Goal: Answer question/provide support: Share knowledge or assist other users

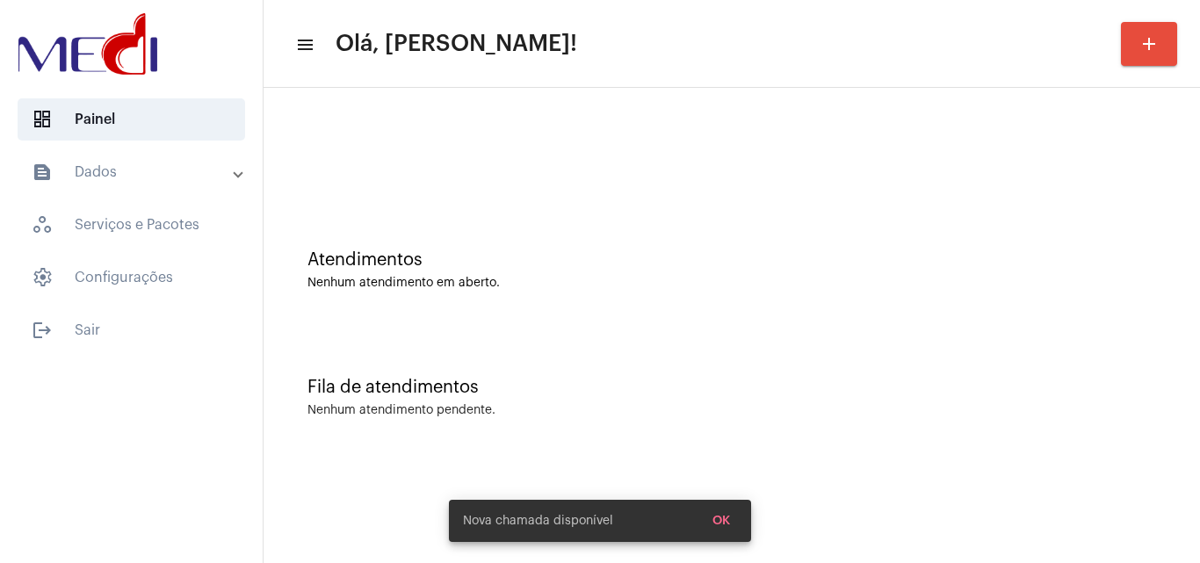
click at [753, 436] on div "Fila de atendimentos Nenhum atendimento pendente." at bounding box center [731, 388] width 919 height 127
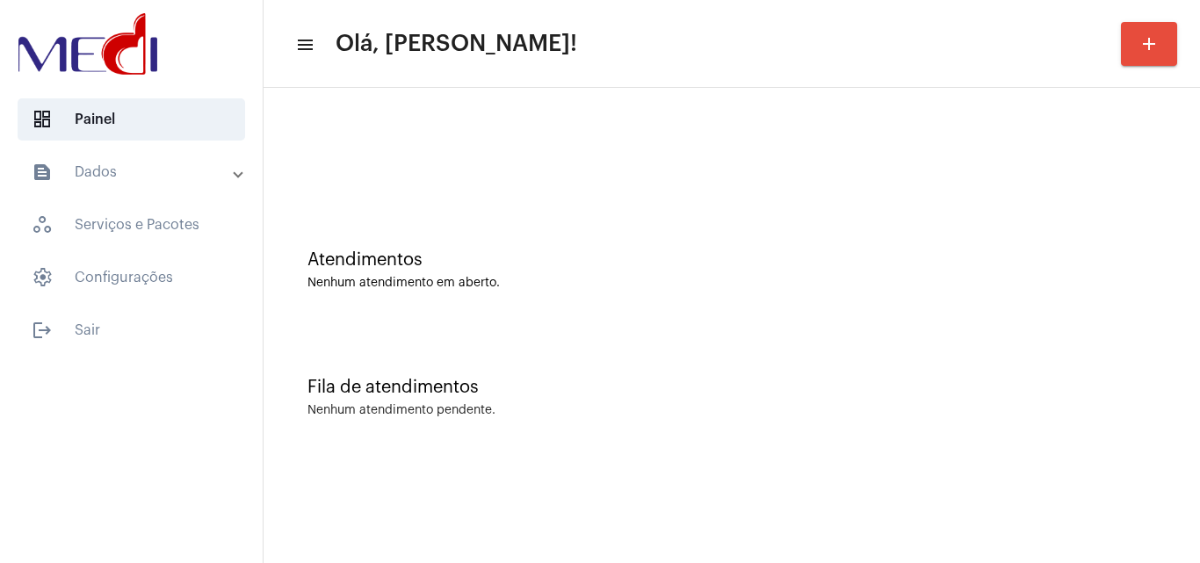
click at [591, 400] on div "Fila de atendimentos Nenhum atendimento pendente." at bounding box center [731, 388] width 919 height 127
click at [1080, 521] on mat-sidenav-content "menu Olá, [PERSON_NAME]! add Atendimentos Nenhum atendimento em aberto. Fila de…" at bounding box center [731, 281] width 936 height 563
click at [592, 361] on div "Fila de atendimentos Nenhum atendimento pendente." at bounding box center [731, 388] width 919 height 127
click at [585, 286] on div "Nenhum atendimento em aberto." at bounding box center [731, 283] width 848 height 13
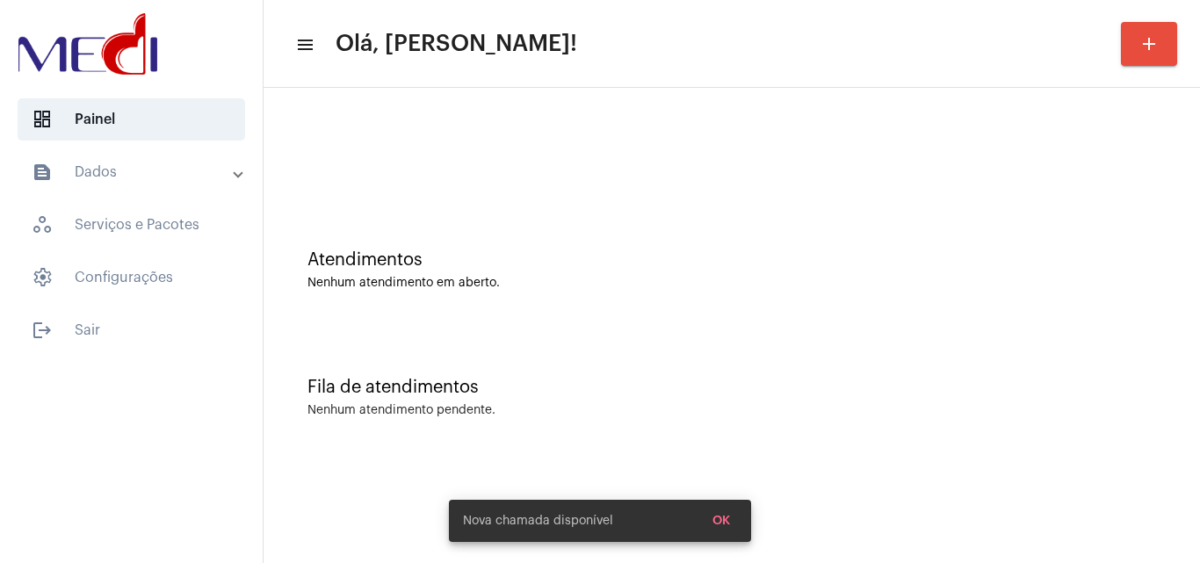
drag, startPoint x: 578, startPoint y: 336, endPoint x: 568, endPoint y: 290, distance: 47.5
click at [578, 333] on div "Fila de atendimentos Nenhum atendimento pendente." at bounding box center [731, 388] width 919 height 127
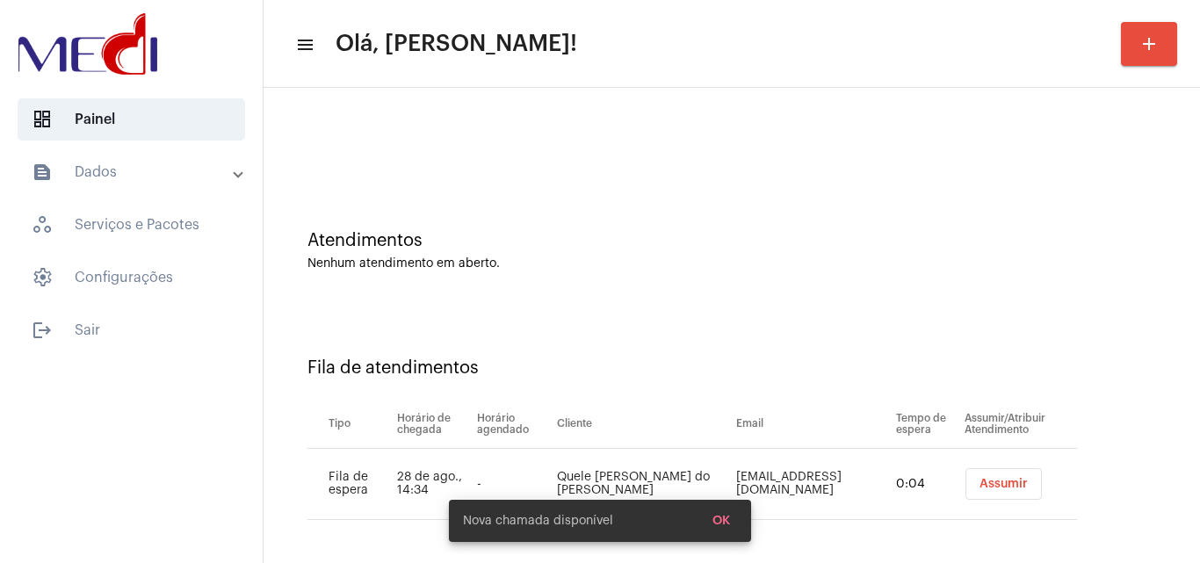
scroll to position [24, 0]
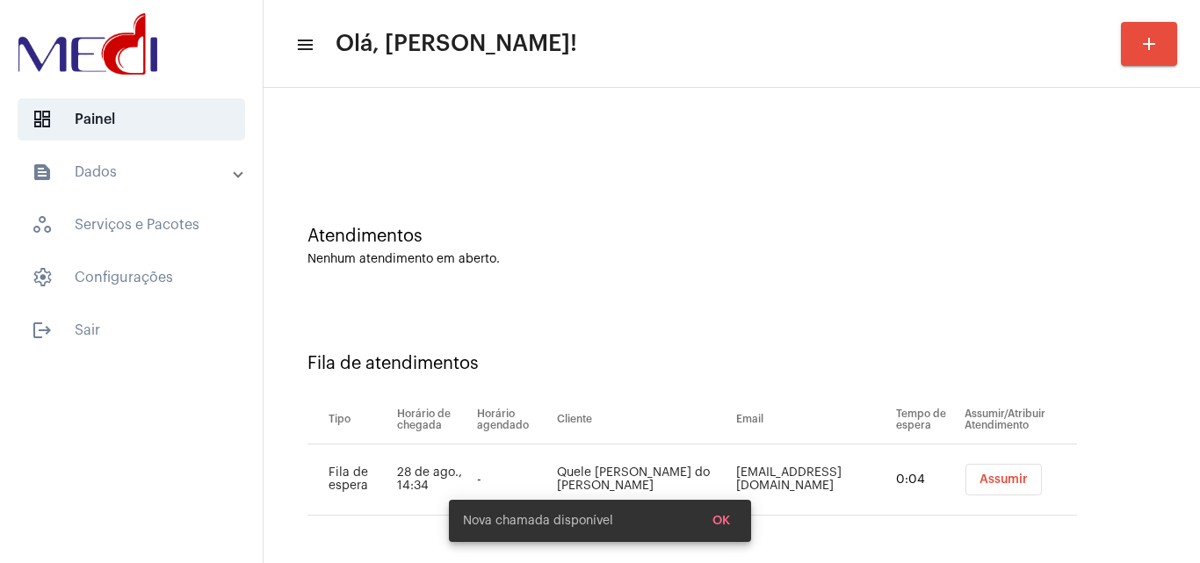
click at [979, 484] on span "Assumir" at bounding box center [1003, 479] width 48 height 12
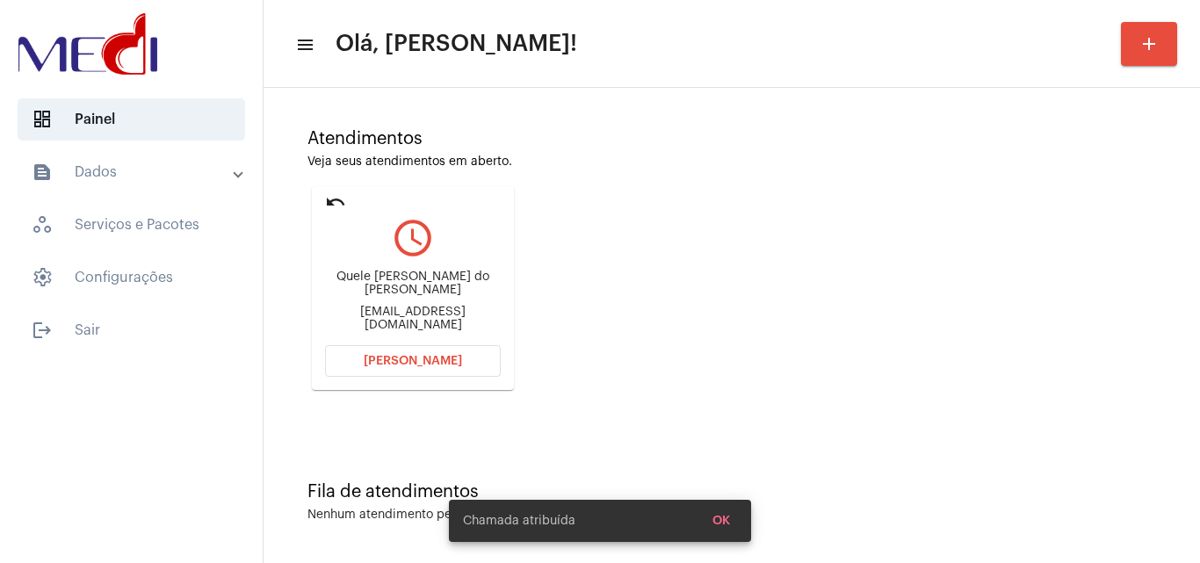
scroll to position [124, 0]
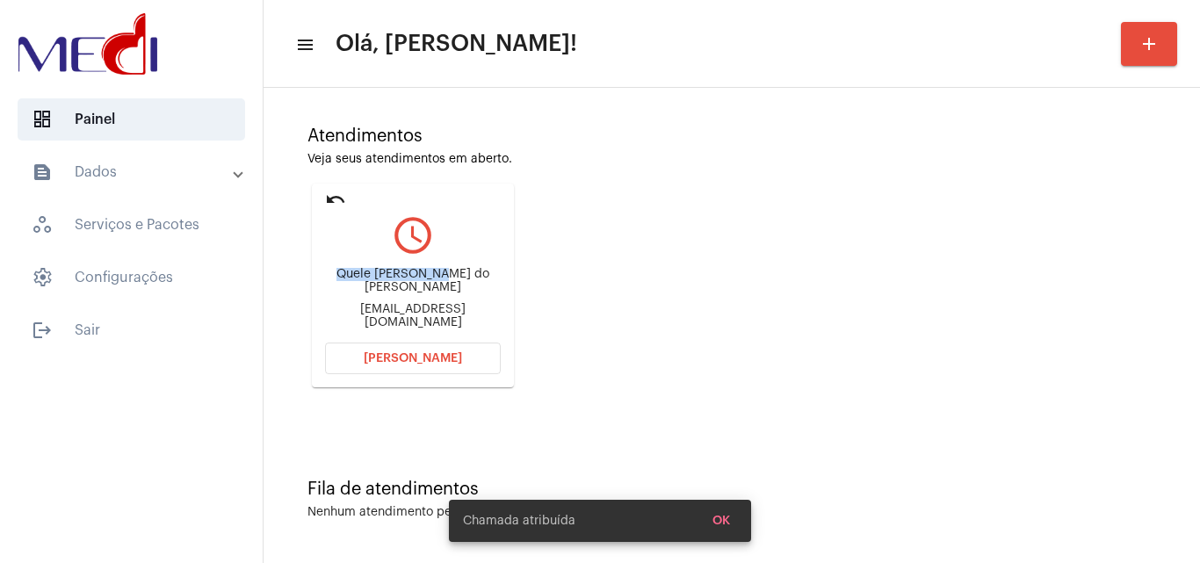
drag, startPoint x: 346, startPoint y: 275, endPoint x: 442, endPoint y: 284, distance: 96.1
click at [442, 284] on div "Quele melize vieira do nascimento" at bounding box center [413, 281] width 176 height 26
copy div "Quele melize vie"
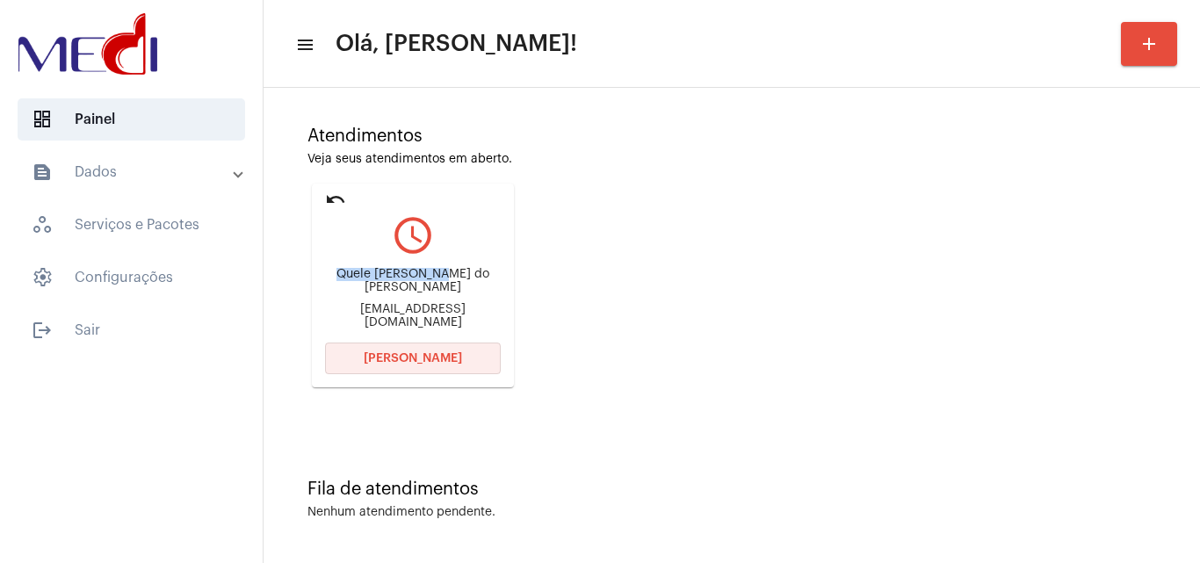
click at [381, 356] on span "Abrir Chamada" at bounding box center [413, 358] width 98 height 12
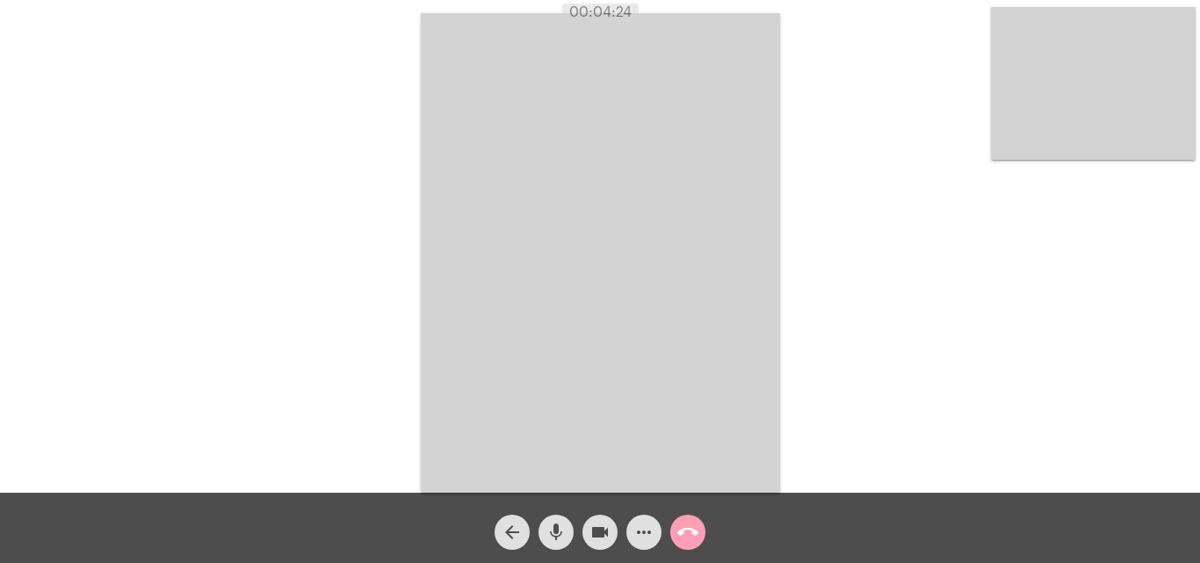
click at [684, 527] on mat-icon "call_end" at bounding box center [687, 532] width 21 height 21
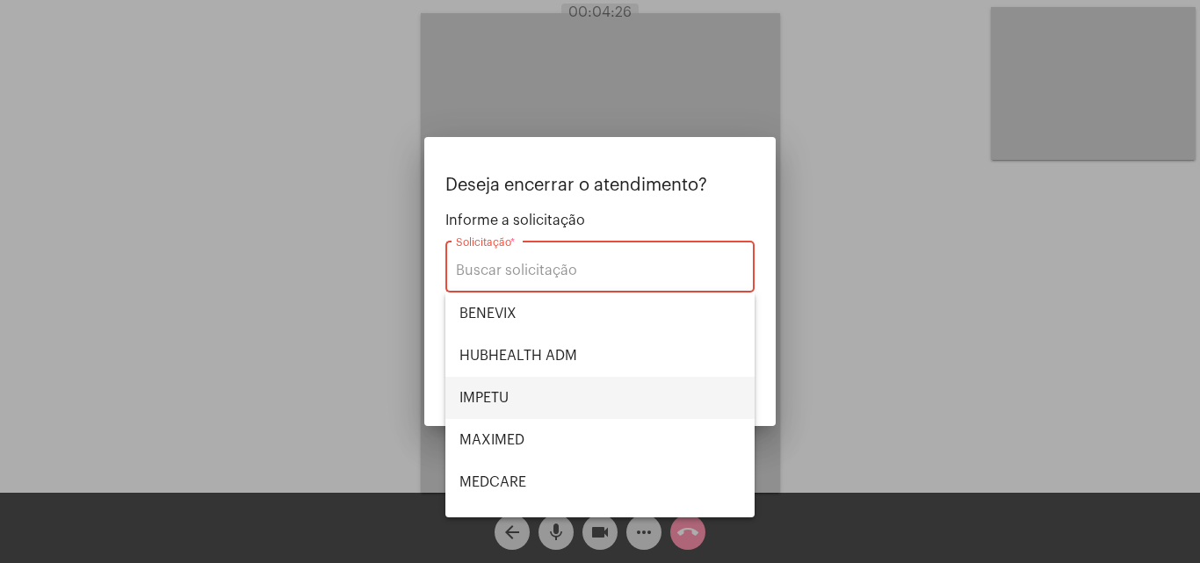
click at [563, 401] on span "IMPETU" at bounding box center [599, 398] width 281 height 42
type input "IMPETU"
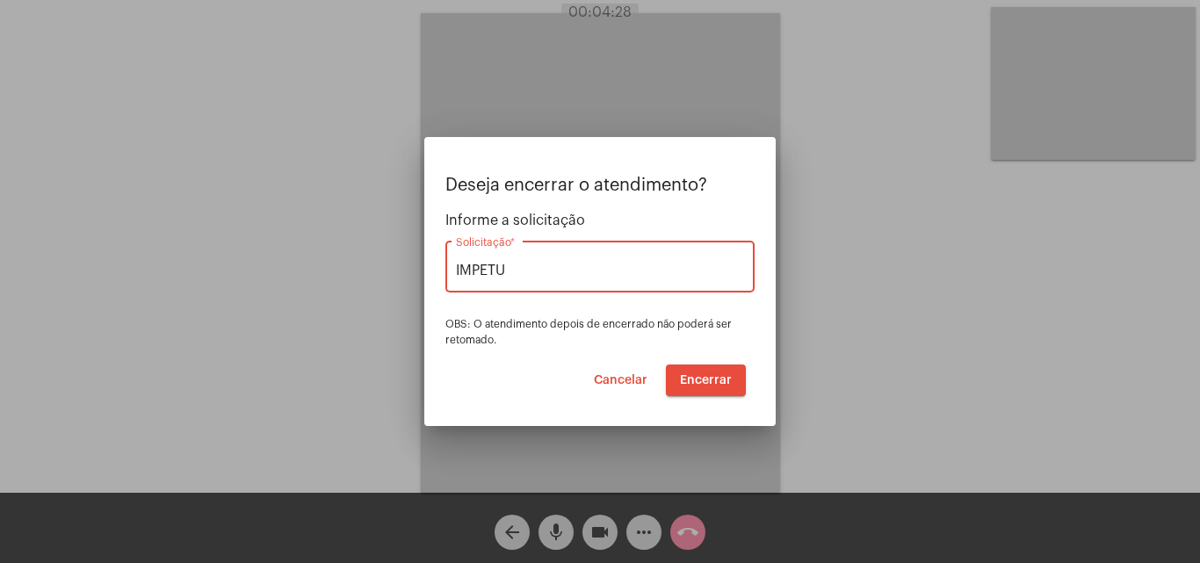
click at [715, 380] on span "Encerrar" at bounding box center [706, 380] width 52 height 12
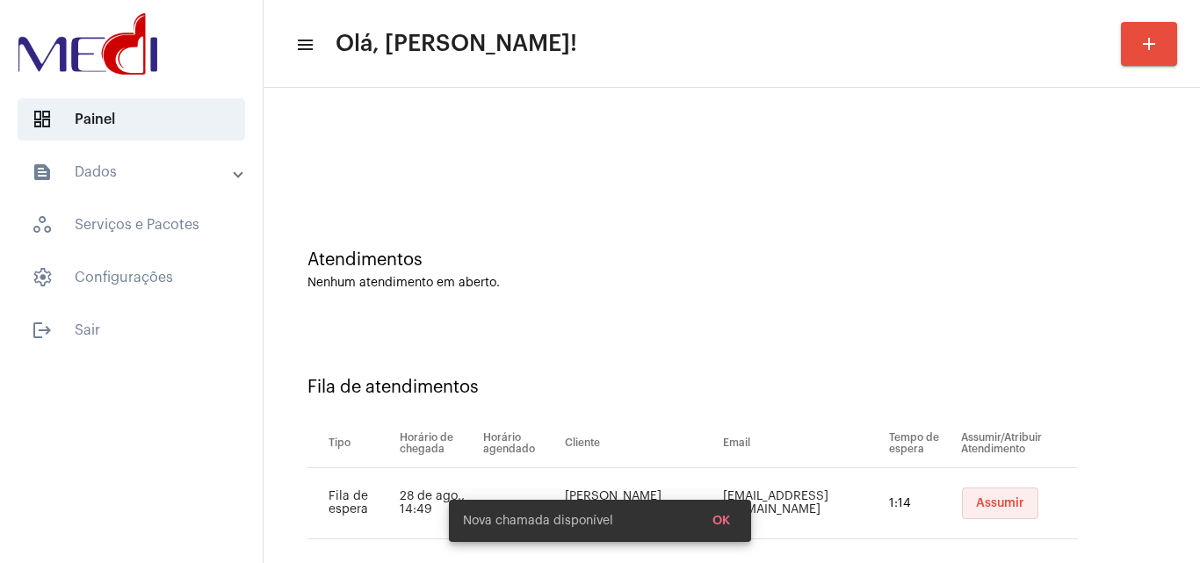
click at [976, 500] on span "Assumir" at bounding box center [1000, 503] width 48 height 12
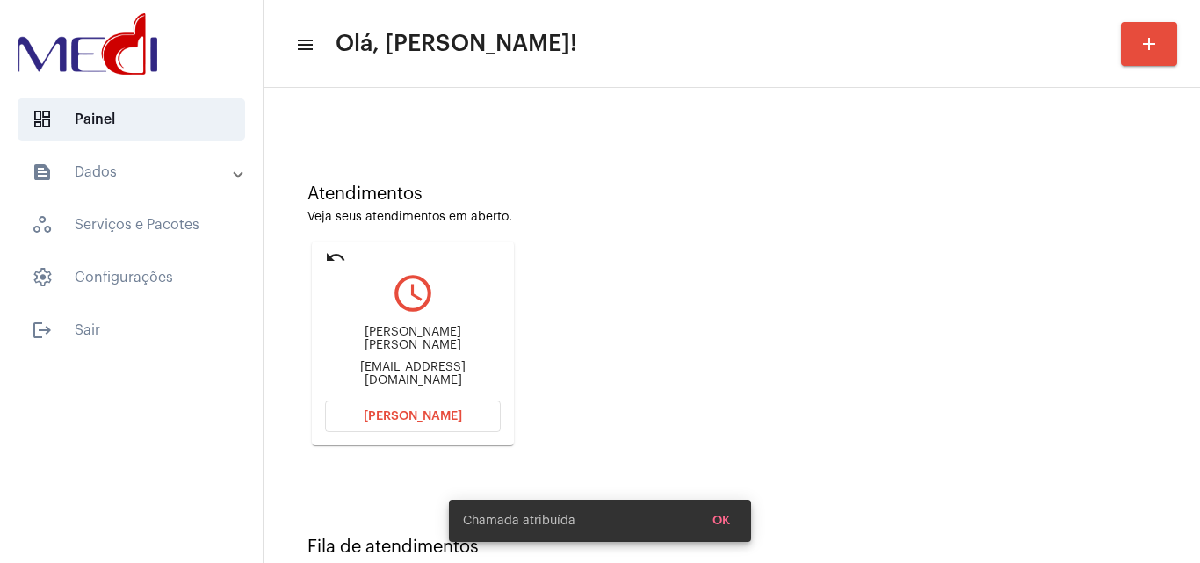
scroll to position [124, 0]
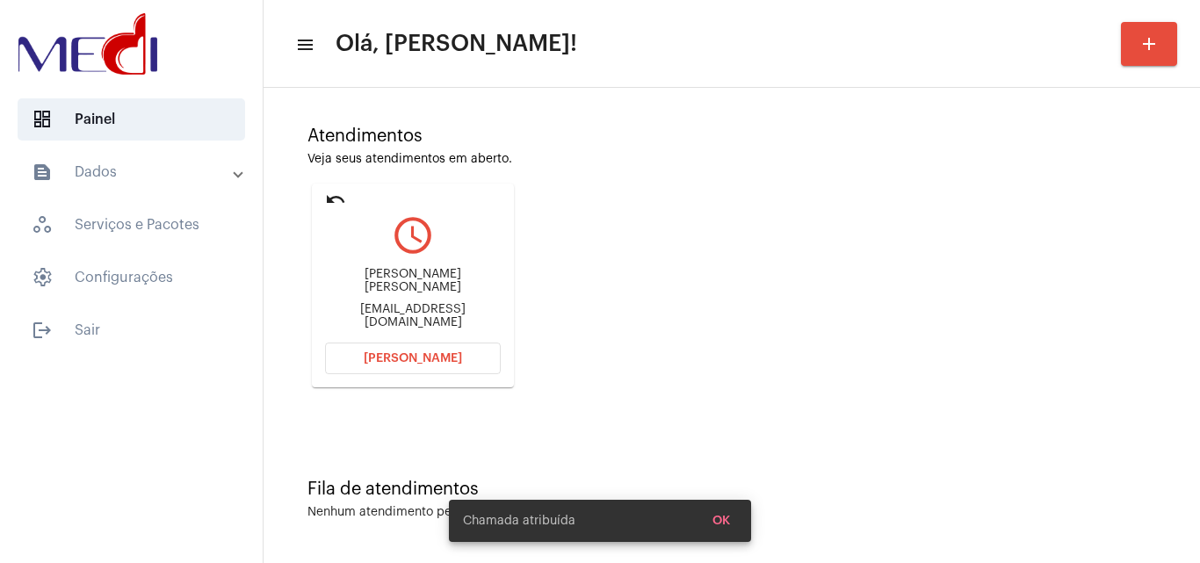
drag, startPoint x: 395, startPoint y: 283, endPoint x: 472, endPoint y: 277, distance: 76.6
click at [472, 277] on div "Jéssika Mara Martins jessikacosta638@gmail.com" at bounding box center [413, 298] width 176 height 79
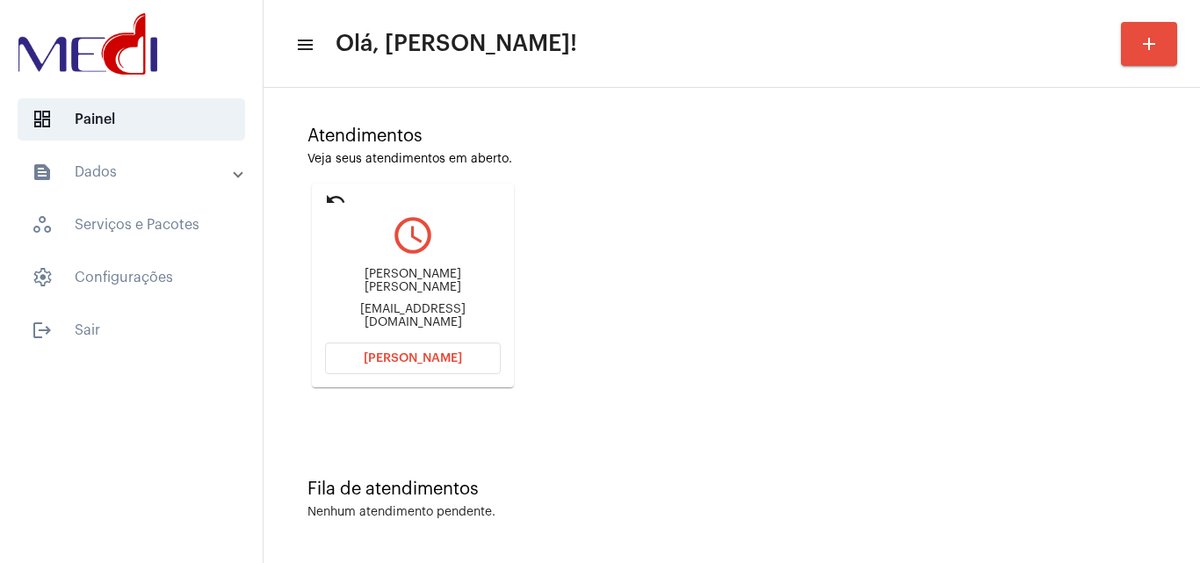
click at [444, 357] on span "[PERSON_NAME]" at bounding box center [413, 358] width 98 height 12
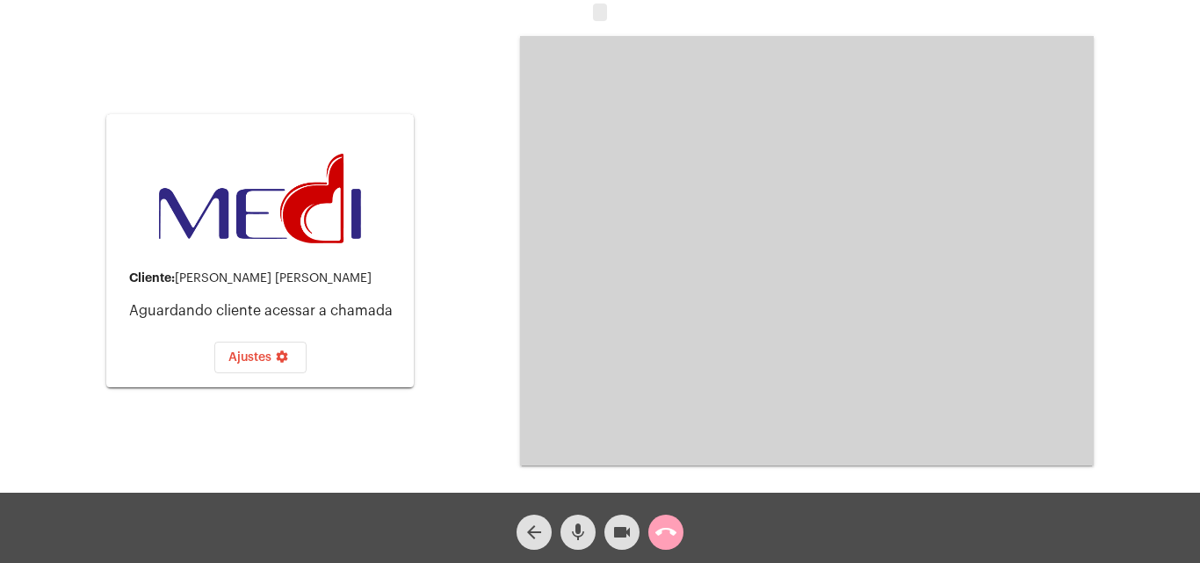
click at [672, 531] on mat-icon "call_end" at bounding box center [665, 532] width 21 height 21
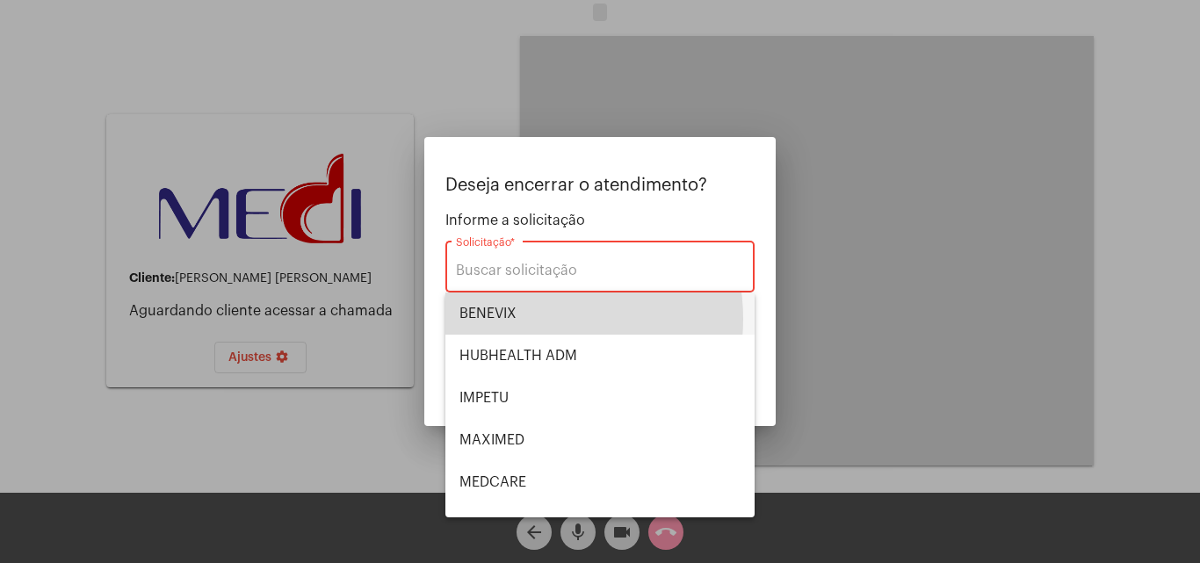
click at [530, 319] on span "BENEVIX" at bounding box center [599, 313] width 281 height 42
type input "BENEVIX"
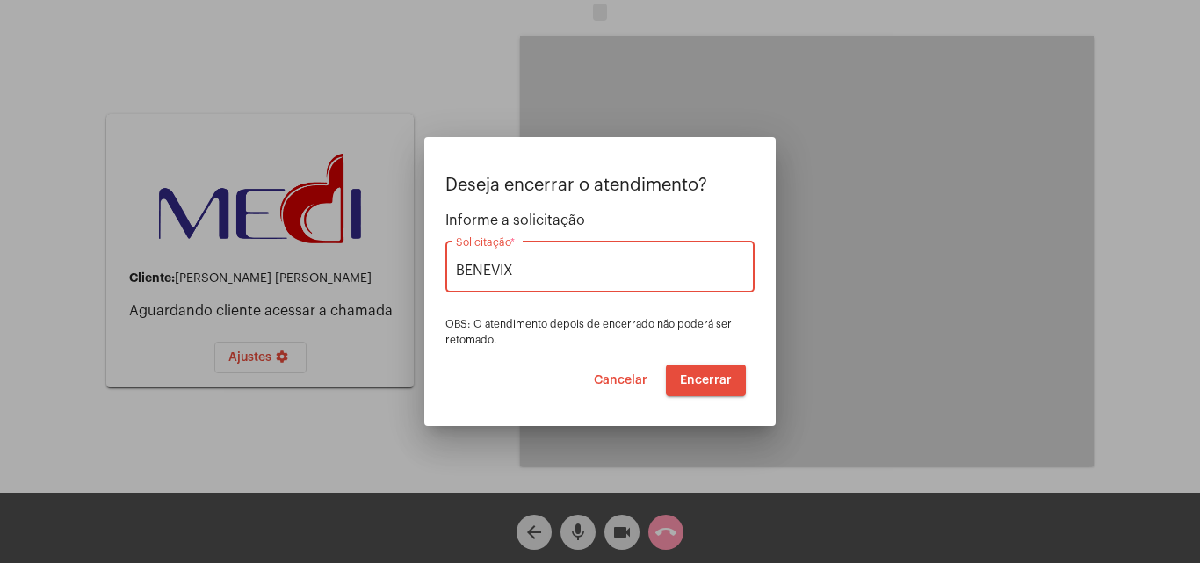
click at [702, 383] on span "Encerrar" at bounding box center [706, 380] width 52 height 12
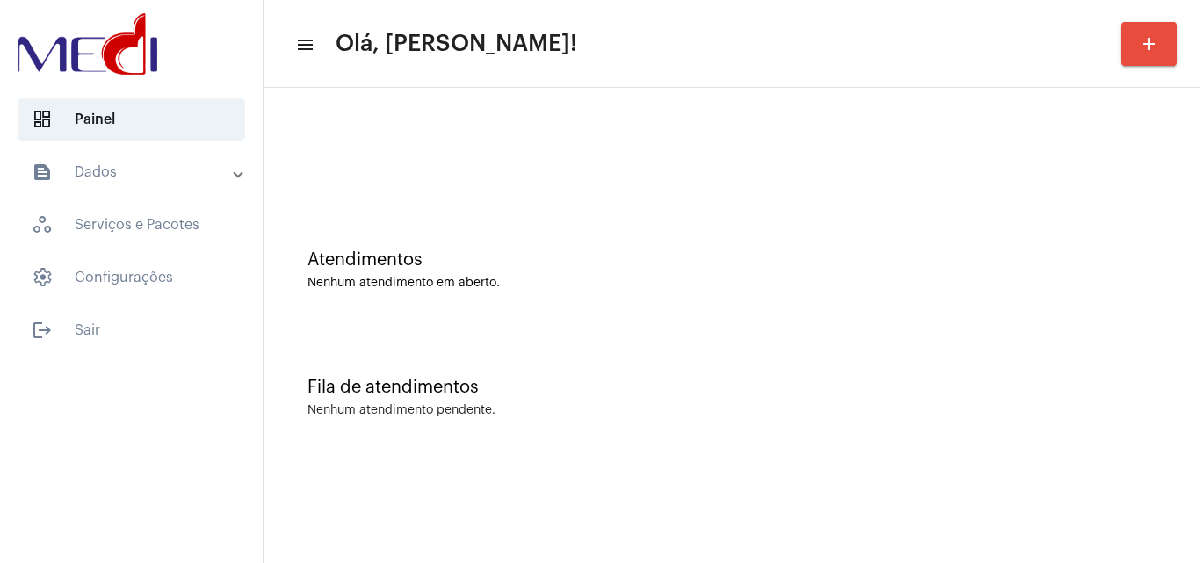
click at [592, 287] on div "Nenhum atendimento em aberto." at bounding box center [731, 283] width 848 height 13
click at [754, 509] on mat-sidenav-content "menu Olá, [PERSON_NAME]! add Atendimentos Nenhum atendimento em aberto. Fila de…" at bounding box center [731, 281] width 936 height 563
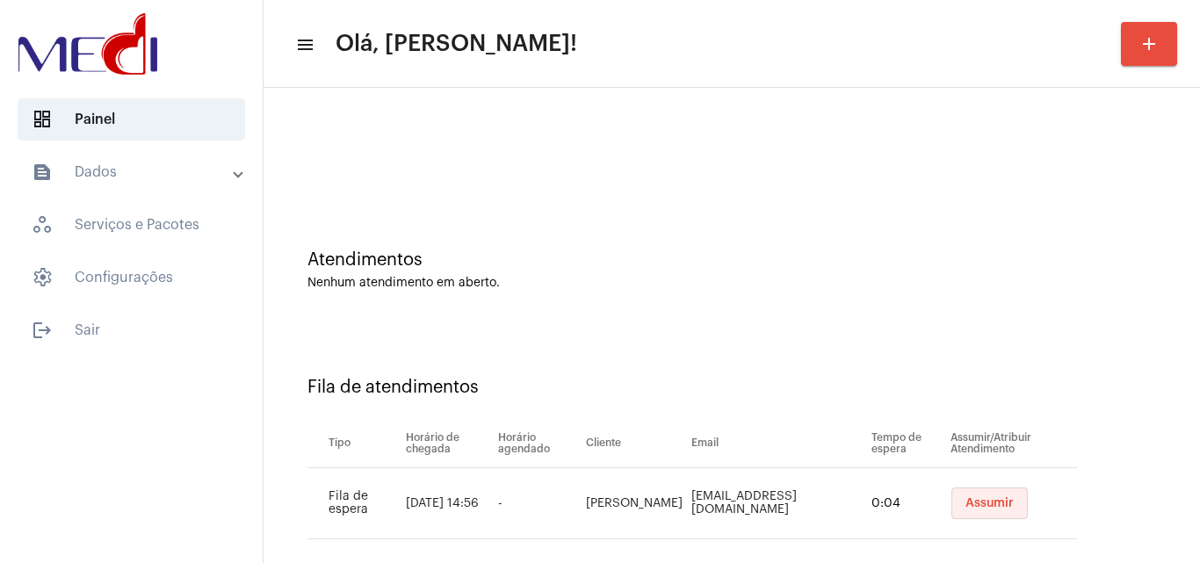
click at [969, 494] on button "Assumir" at bounding box center [989, 503] width 76 height 32
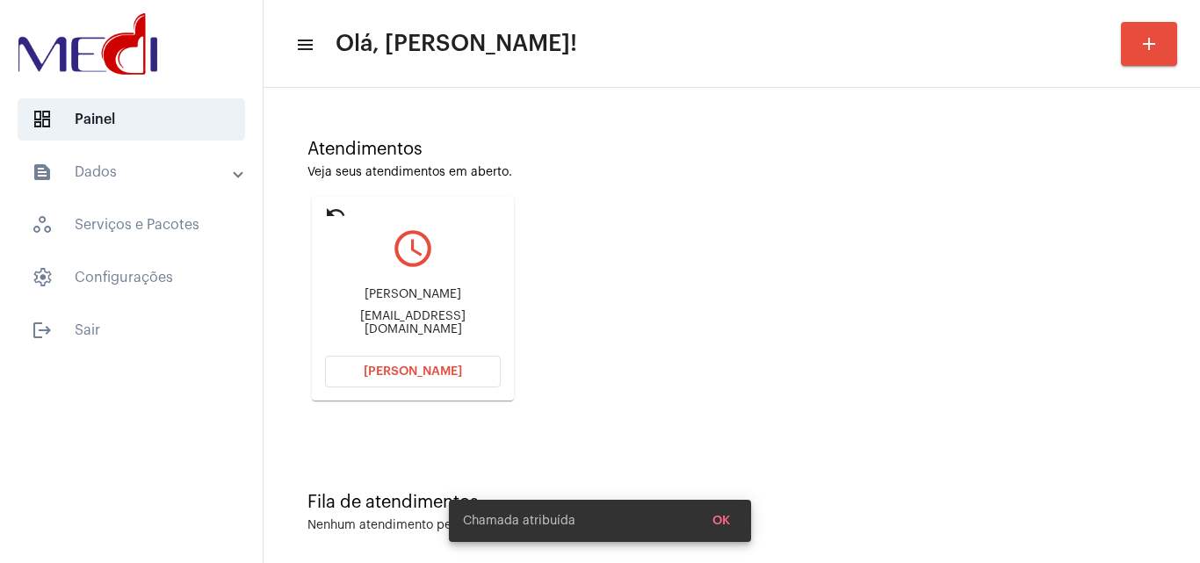
scroll to position [124, 0]
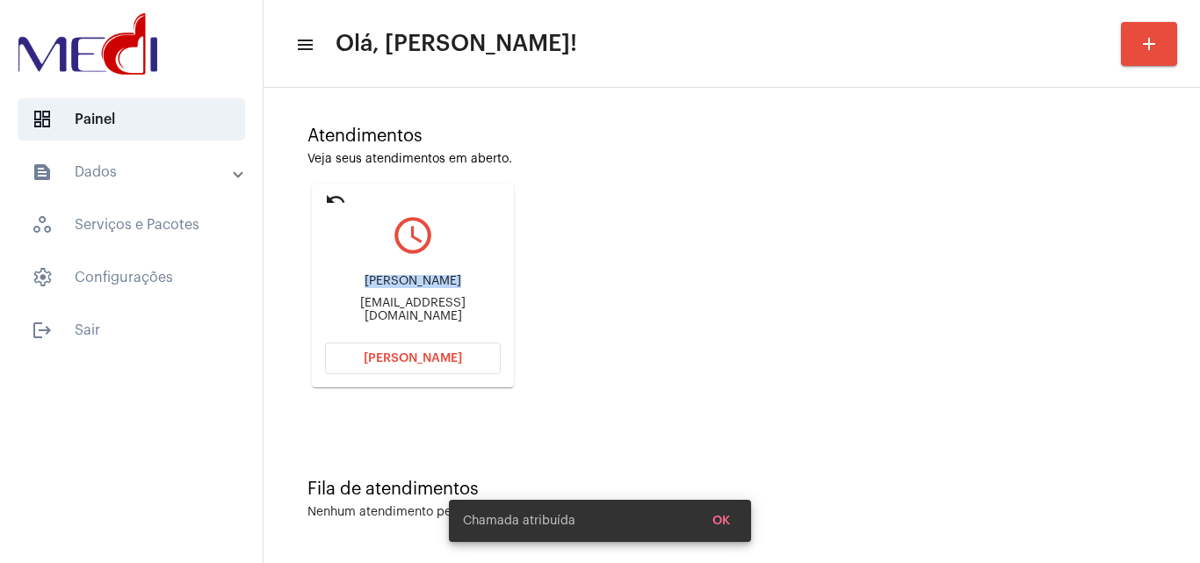
drag, startPoint x: 369, startPoint y: 284, endPoint x: 444, endPoint y: 298, distance: 76.8
click at [445, 296] on div "Angelo Vieira angelol.vieira@gmail.com" at bounding box center [413, 298] width 176 height 79
copy div "Angelo Vieir"
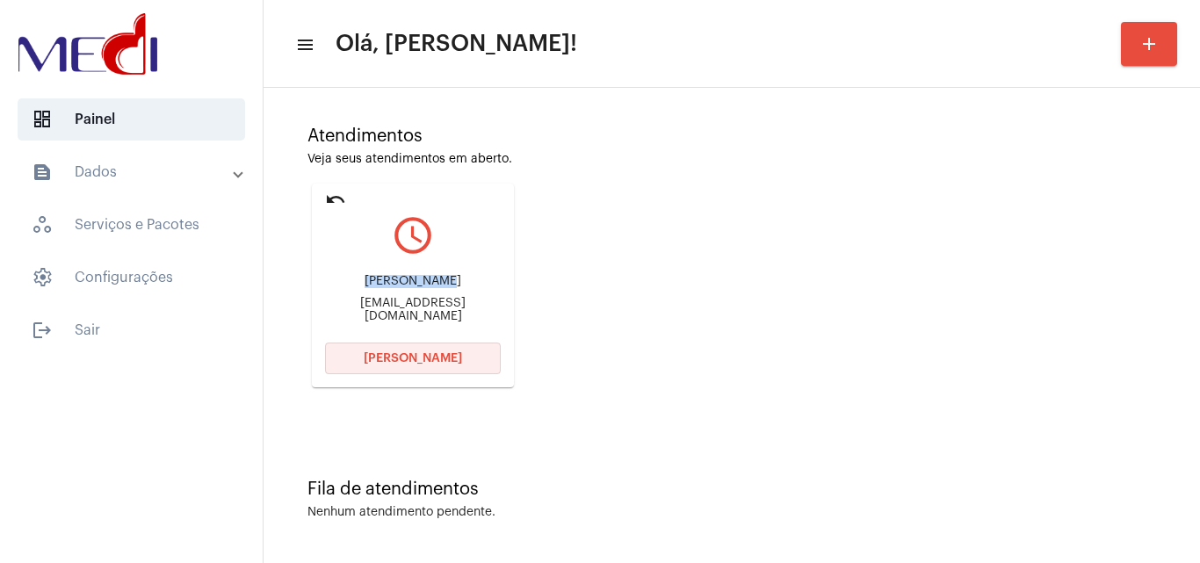
click at [428, 349] on button "Abrir Chamada" at bounding box center [413, 358] width 176 height 32
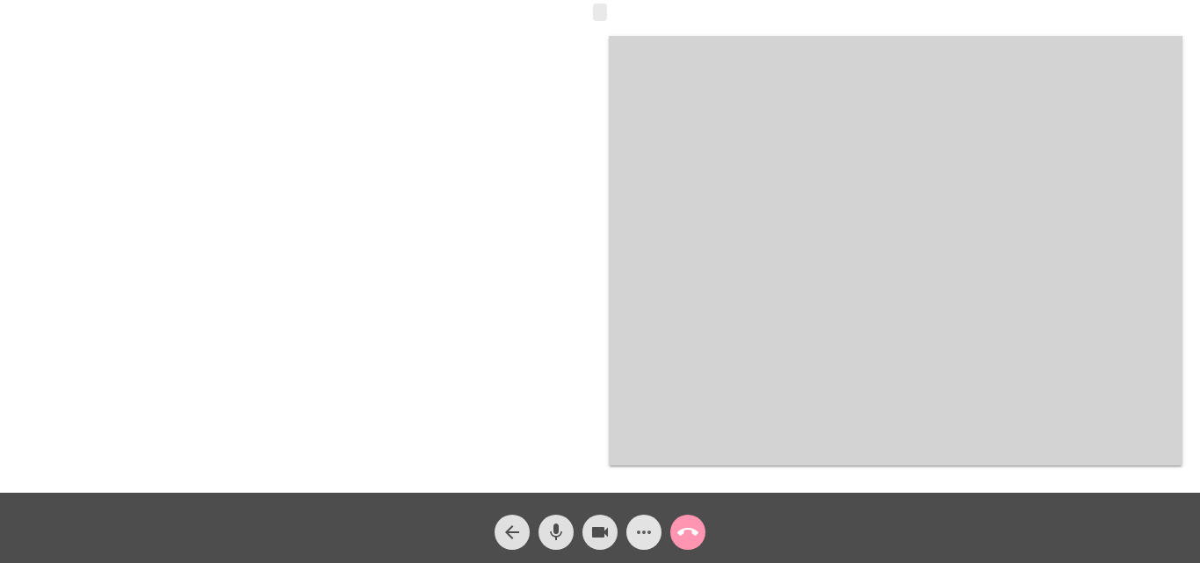
click at [649, 534] on mat-icon "more_horiz" at bounding box center [643, 532] width 21 height 21
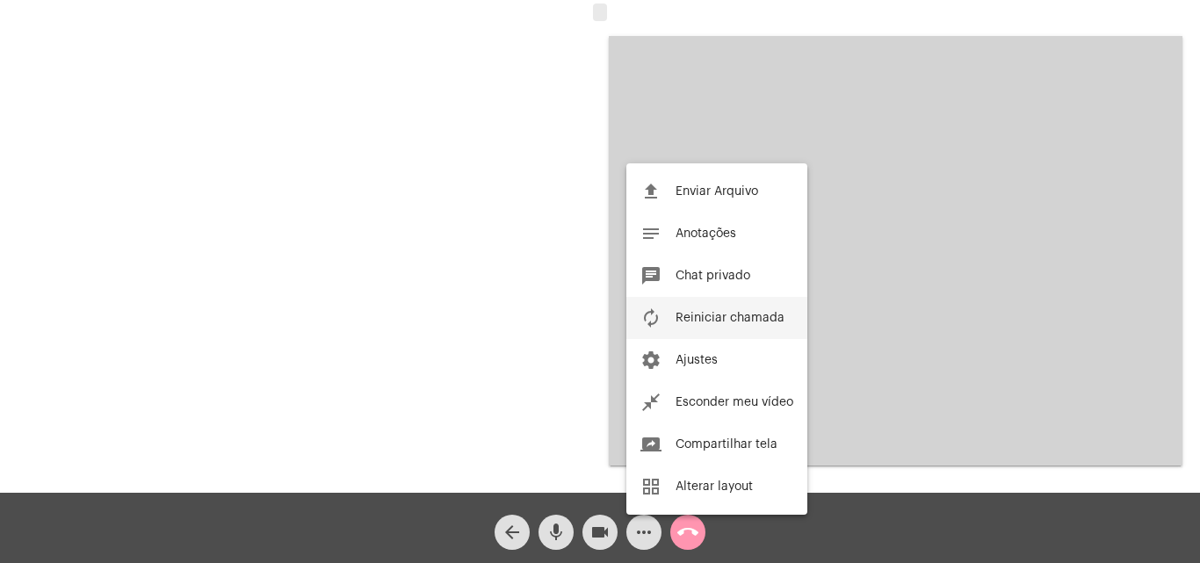
click at [731, 315] on span "Reiniciar chamada" at bounding box center [729, 318] width 109 height 12
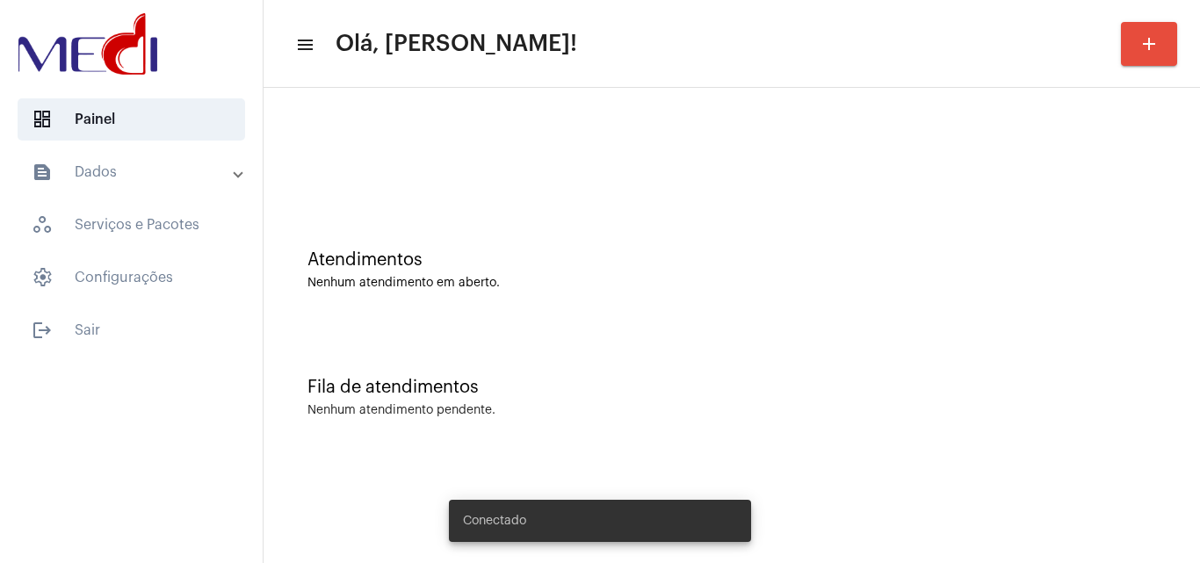
drag, startPoint x: 591, startPoint y: 272, endPoint x: 580, endPoint y: 257, distance: 18.8
click at [588, 269] on div "Atendimentos Nenhum atendimento em aberto." at bounding box center [731, 270] width 848 height 40
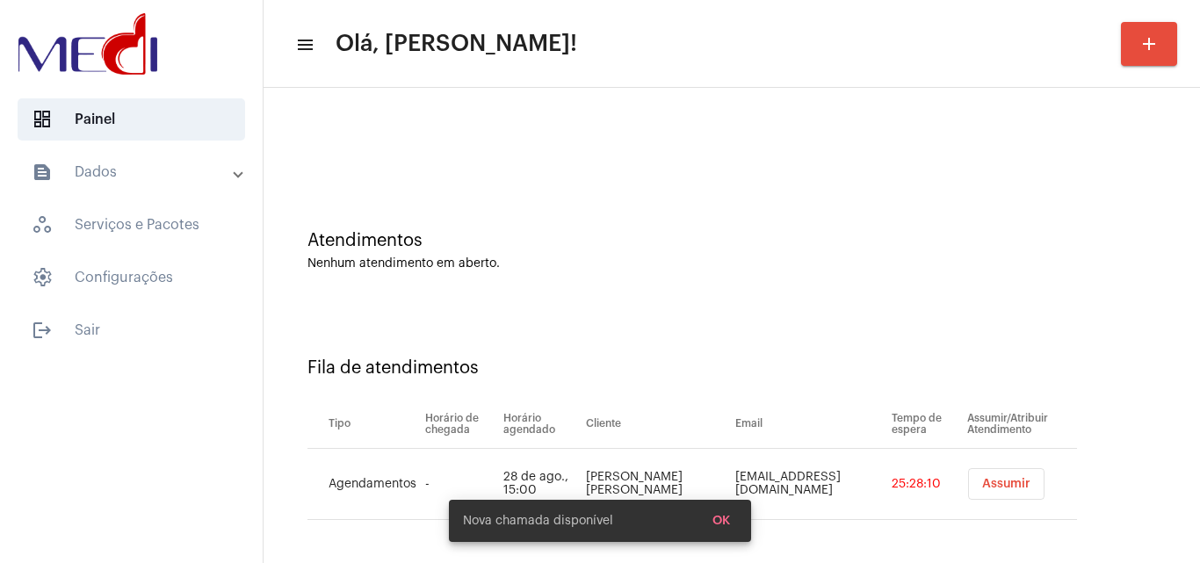
scroll to position [24, 0]
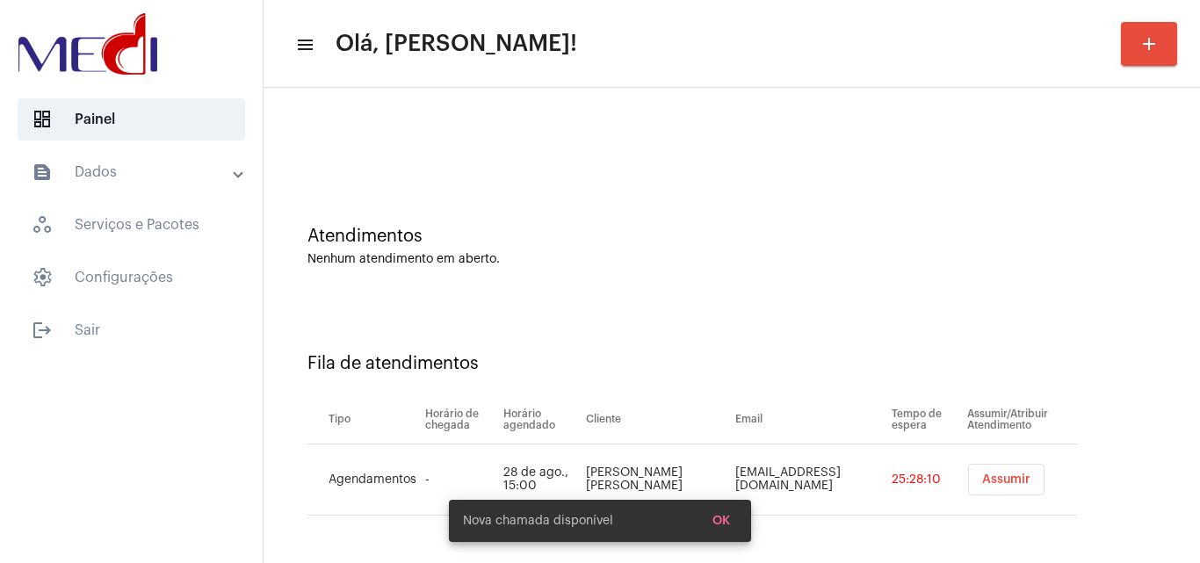
click at [989, 476] on span "Assumir" at bounding box center [1006, 479] width 48 height 12
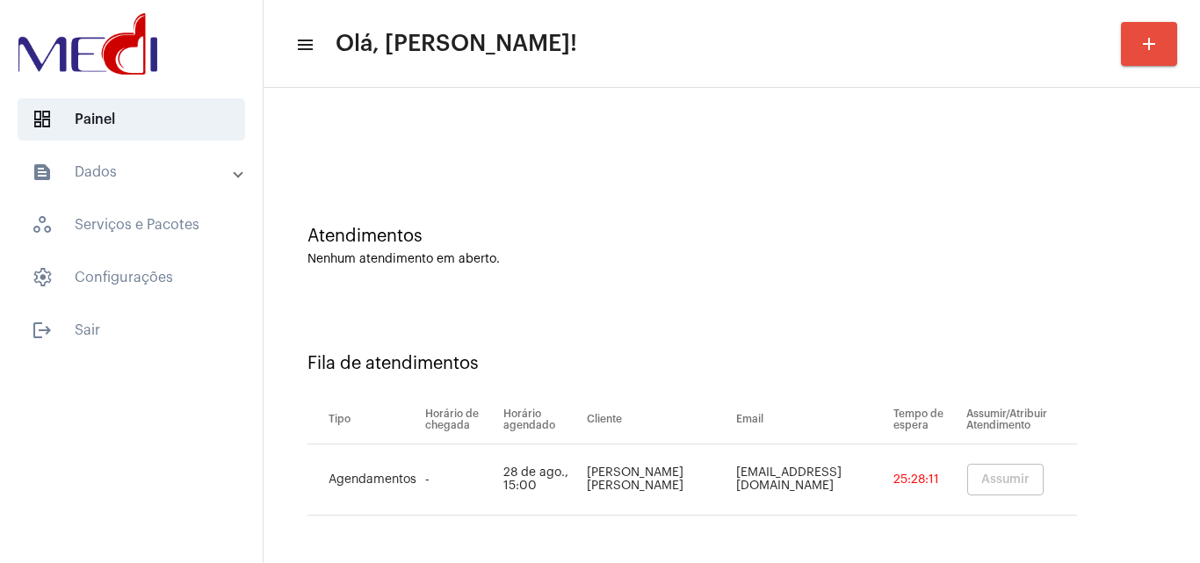
scroll to position [0, 0]
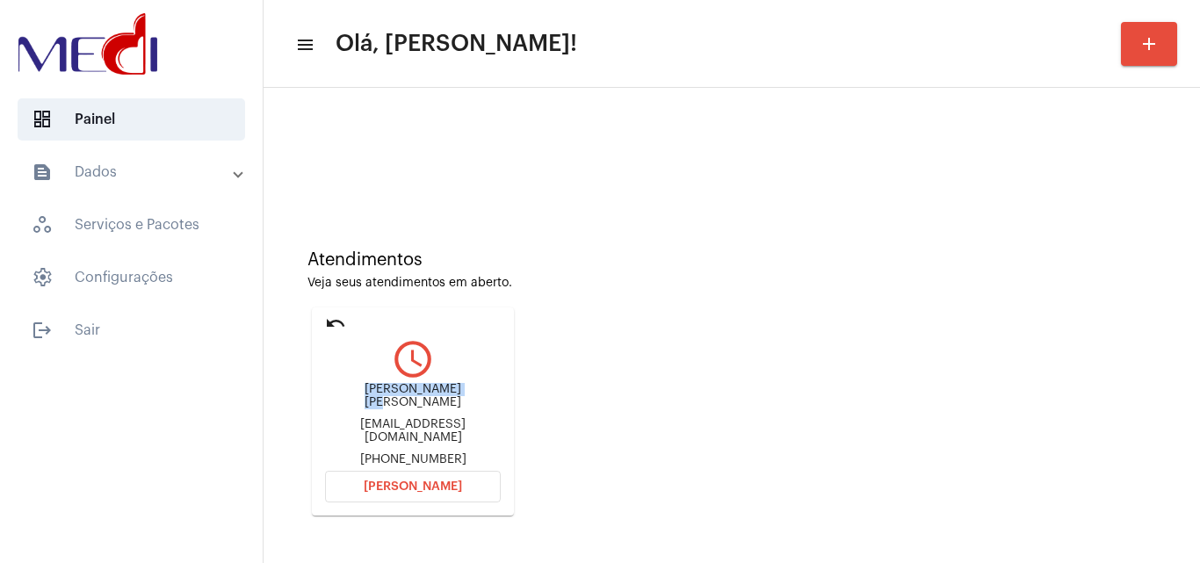
drag, startPoint x: 344, startPoint y: 407, endPoint x: 445, endPoint y: 400, distance: 101.2
click at [445, 400] on div "[PERSON_NAME] [PERSON_NAME]" at bounding box center [413, 396] width 176 height 26
copy div "Edmilson Albino d"
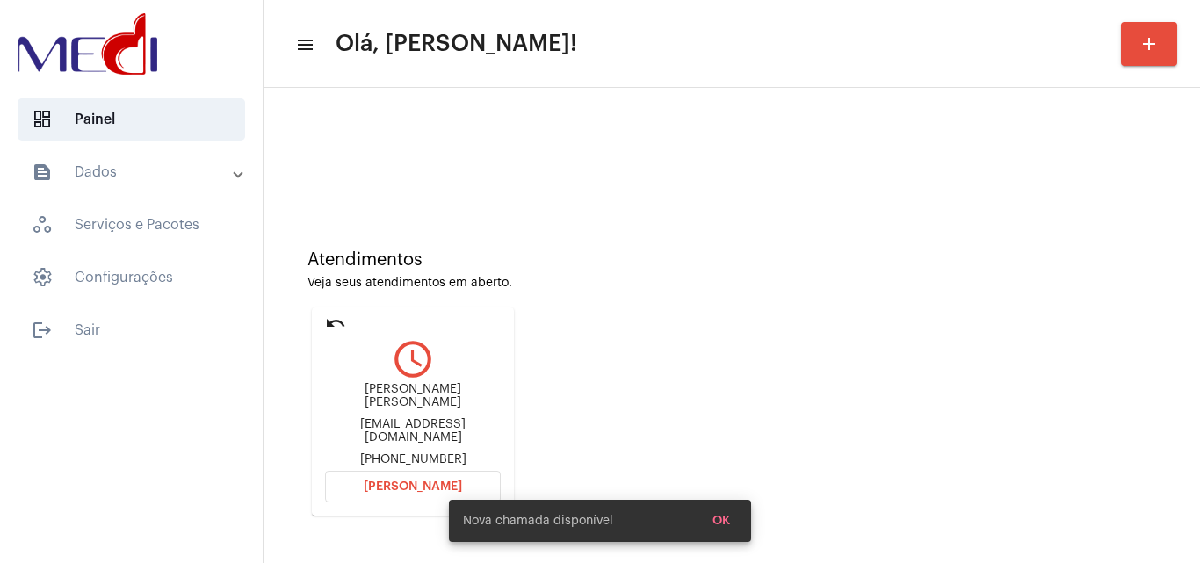
scroll to position [249, 0]
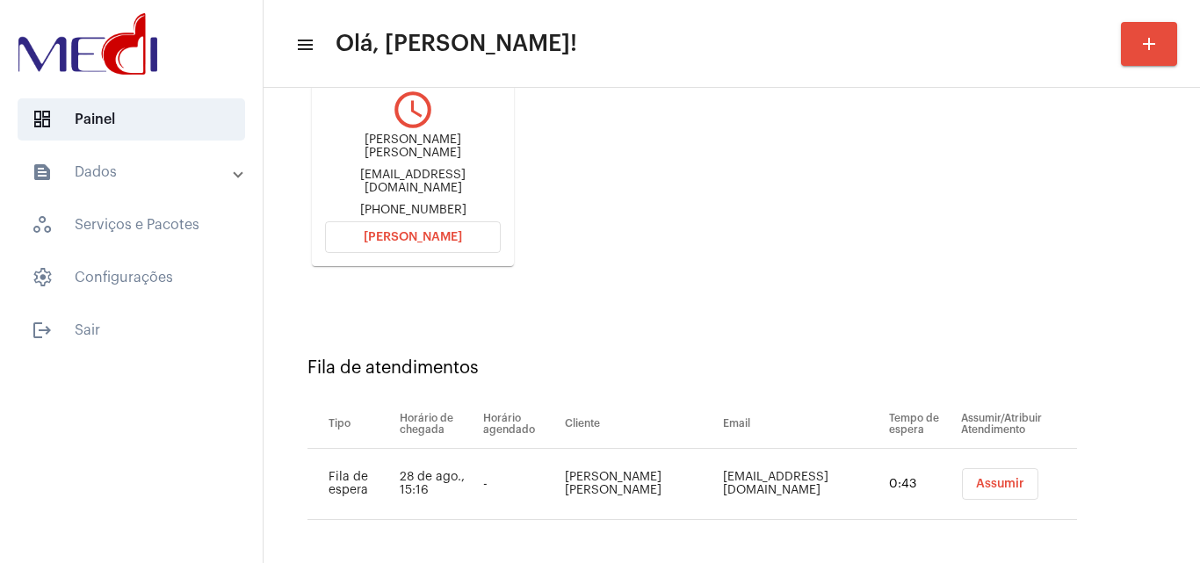
click at [976, 479] on span "Assumir" at bounding box center [1000, 484] width 48 height 12
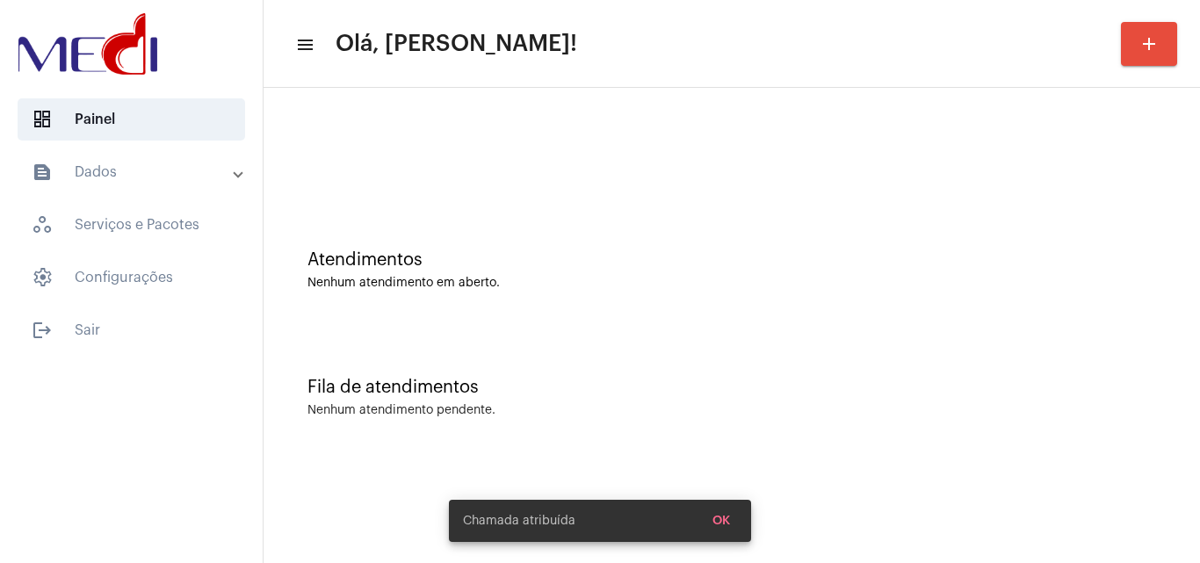
scroll to position [0, 0]
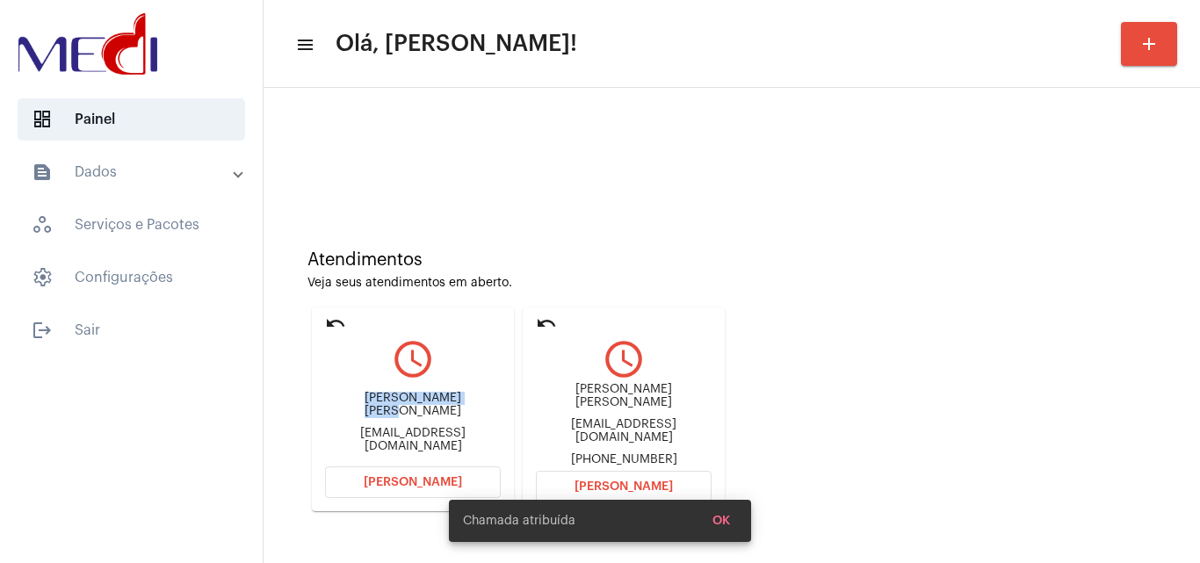
drag, startPoint x: 351, startPoint y: 409, endPoint x: 464, endPoint y: 409, distance: 112.4
click at [464, 409] on div "José Paulo da Silva" at bounding box center [413, 405] width 176 height 26
copy div "José Paulo da Silva"
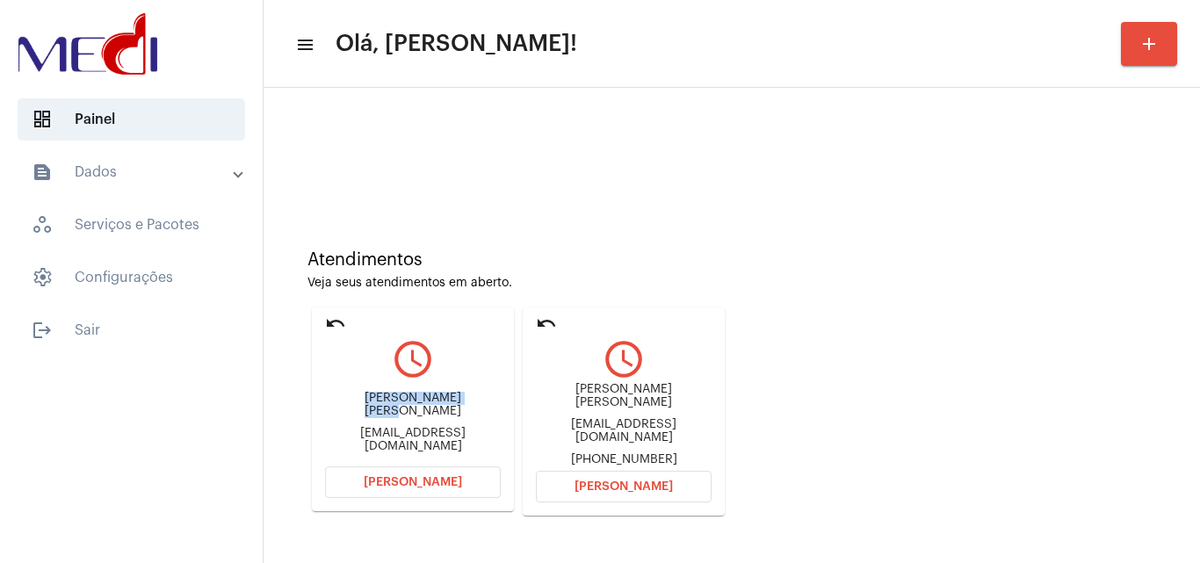
click at [443, 486] on span "Abrir Chamada" at bounding box center [413, 482] width 98 height 12
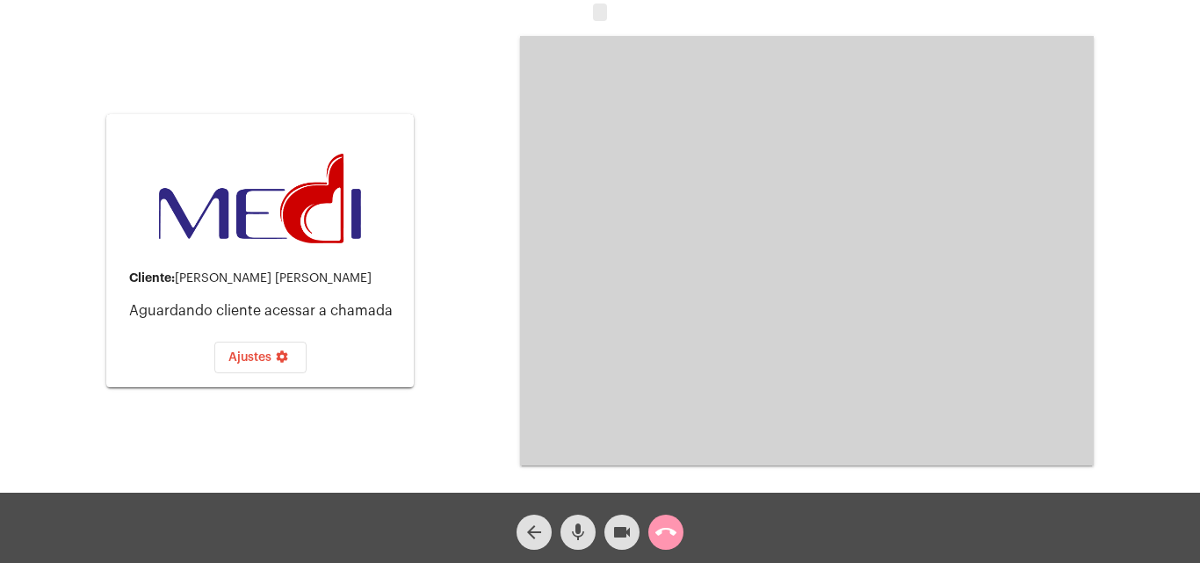
click at [659, 523] on mat-icon "call_end" at bounding box center [665, 532] width 21 height 21
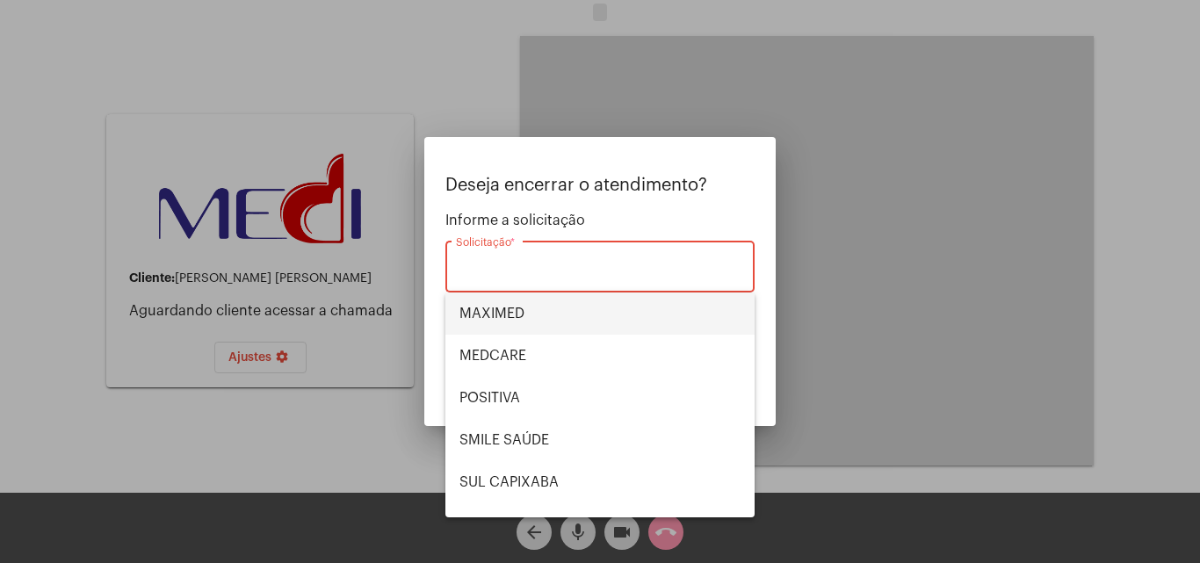
scroll to position [197, 0]
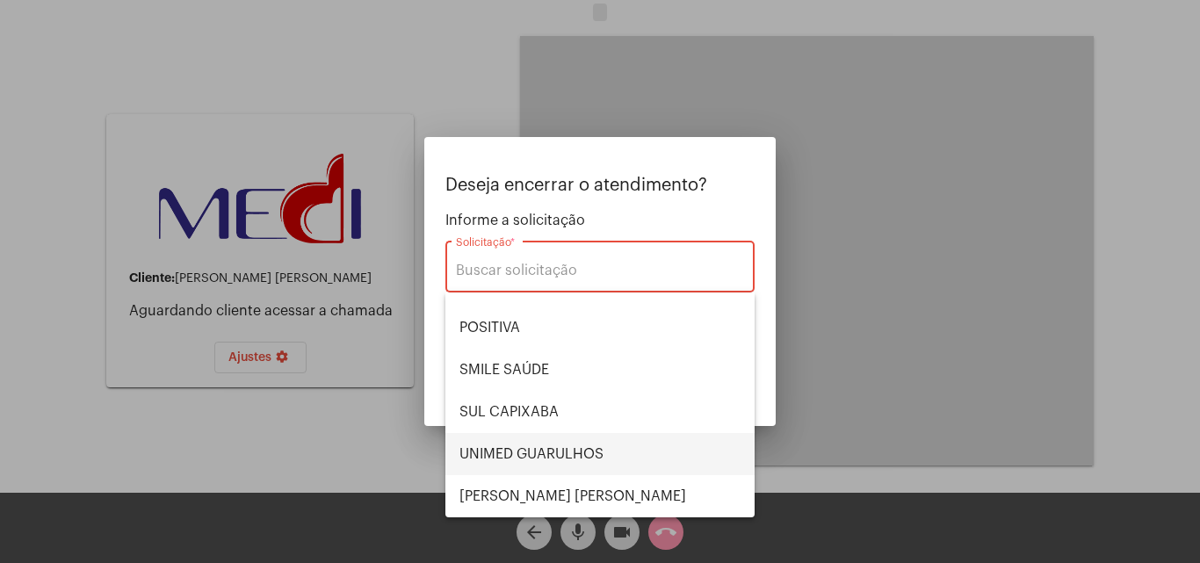
click at [565, 460] on span "UNIMED GUARULHOS" at bounding box center [599, 454] width 281 height 42
type input "UNIMED GUARULHOS"
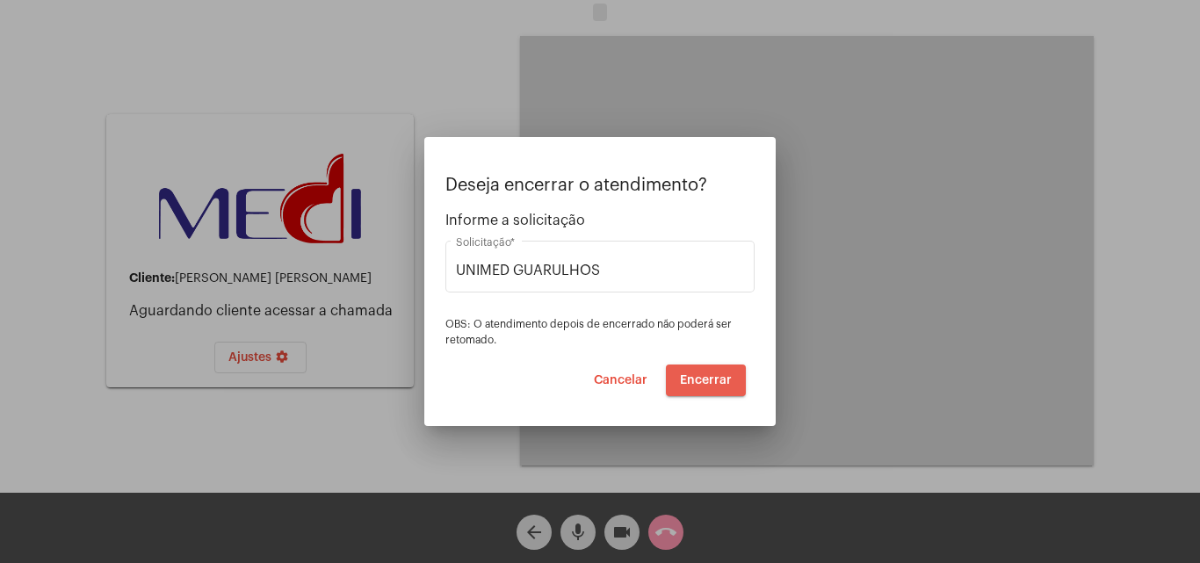
click at [708, 382] on span "Encerrar" at bounding box center [706, 380] width 52 height 12
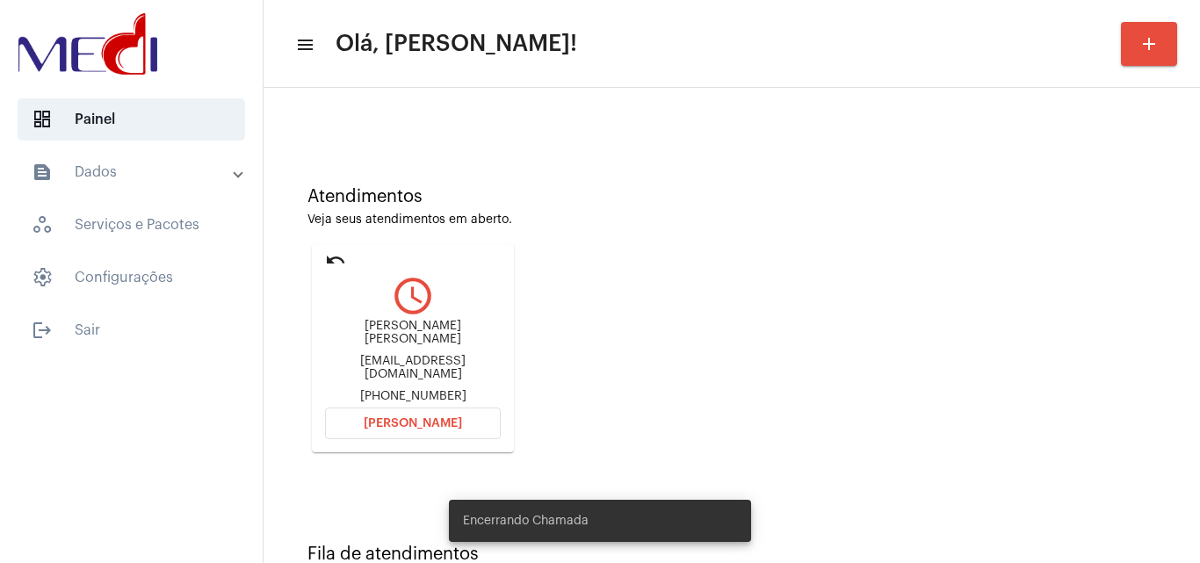
scroll to position [124, 0]
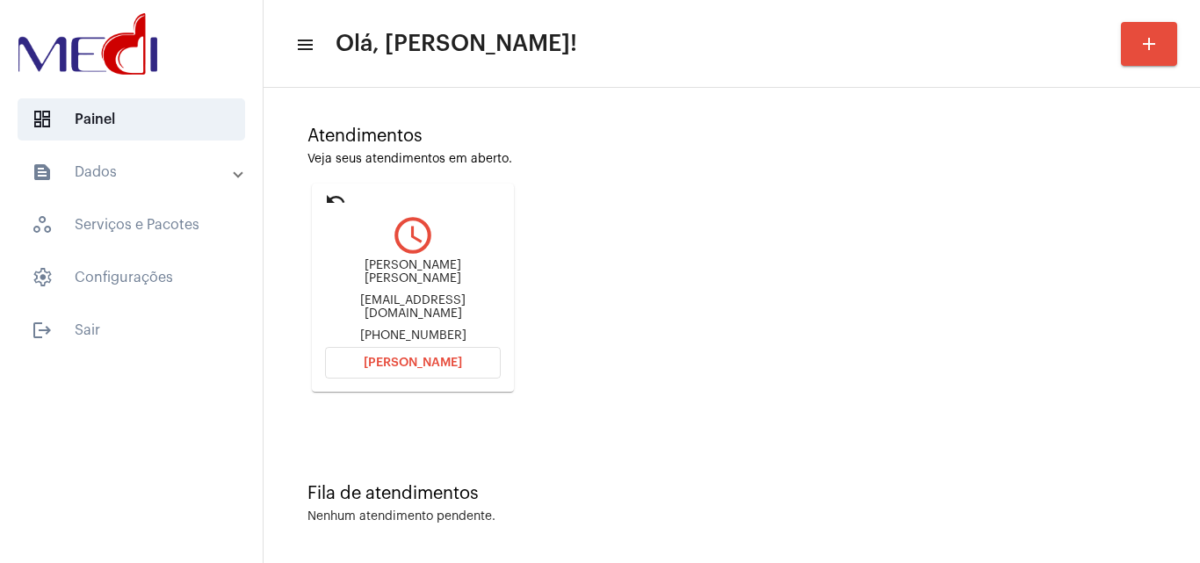
drag, startPoint x: 340, startPoint y: 272, endPoint x: 474, endPoint y: 272, distance: 134.4
click at [474, 272] on div "Edmilson Albino da Silva" at bounding box center [413, 272] width 176 height 26
copy div "Edmilson Albino da Silv"
click at [363, 348] on button "Abrir Chamada" at bounding box center [413, 363] width 176 height 32
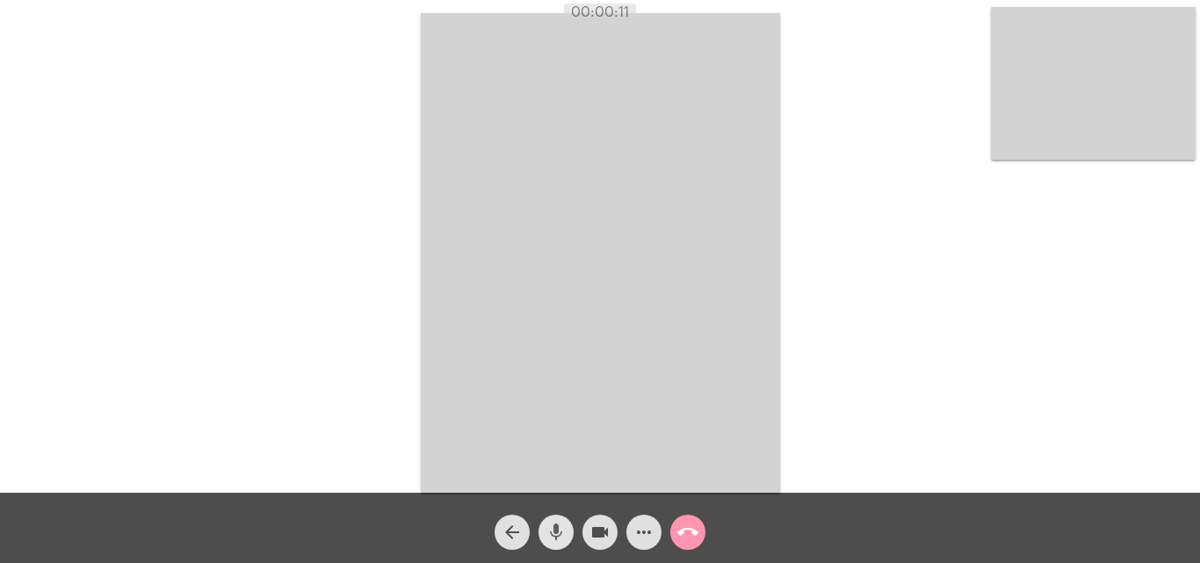
click at [560, 540] on mat-icon "mic" at bounding box center [555, 532] width 21 height 21
click at [554, 537] on mat-icon "mic_off" at bounding box center [555, 532] width 21 height 21
click at [691, 527] on mat-icon "call_end" at bounding box center [687, 532] width 21 height 21
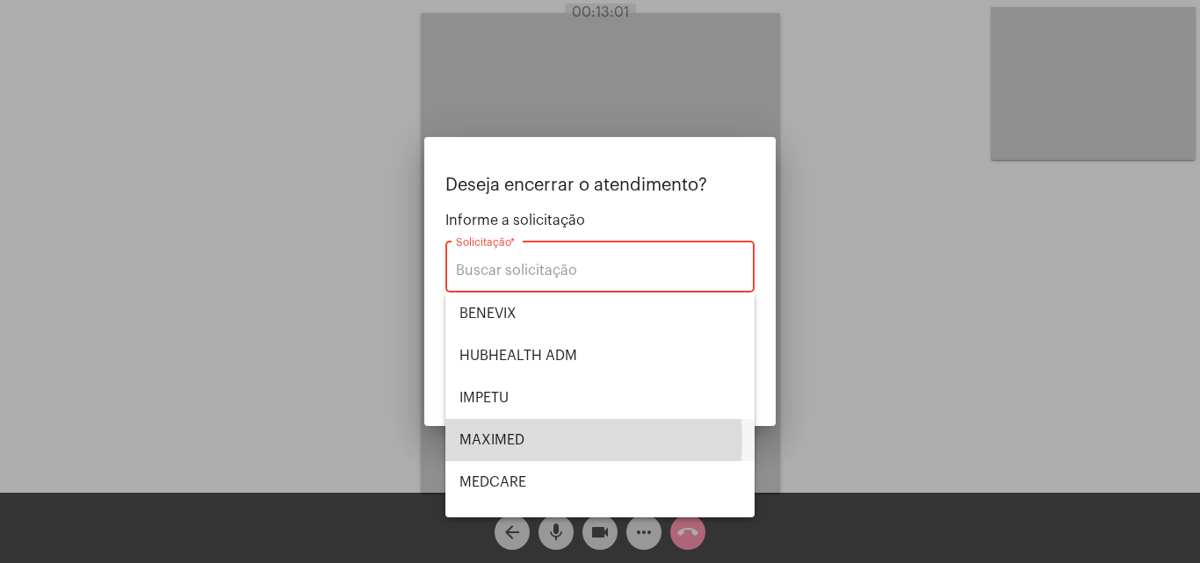
click at [544, 440] on span "MAXIMED" at bounding box center [599, 440] width 281 height 42
type input "MAXIMED"
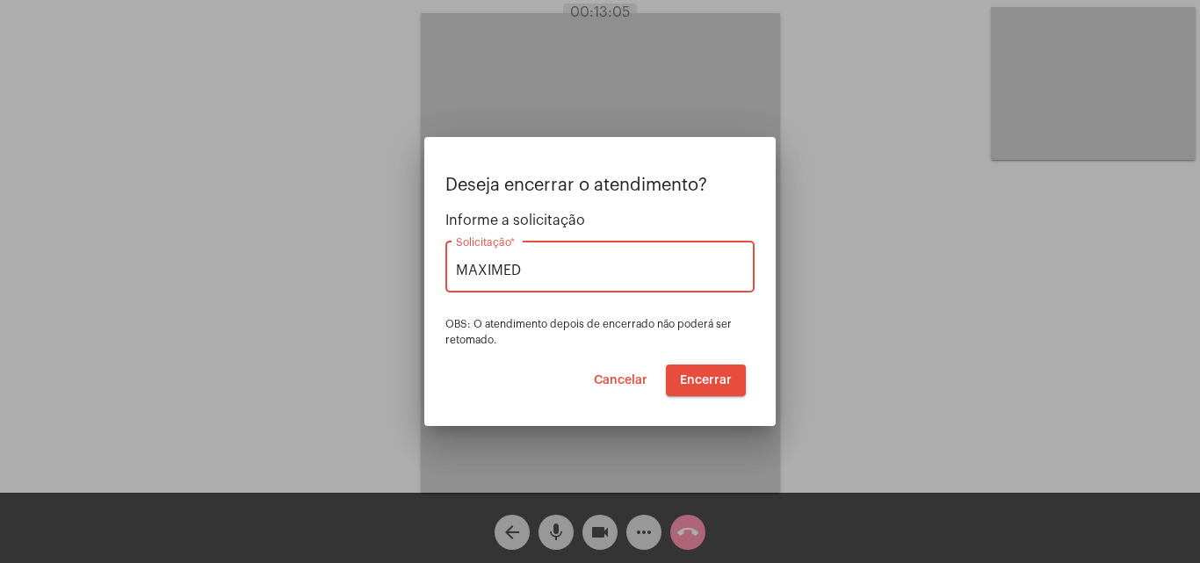
click at [708, 374] on span "Encerrar" at bounding box center [706, 380] width 52 height 12
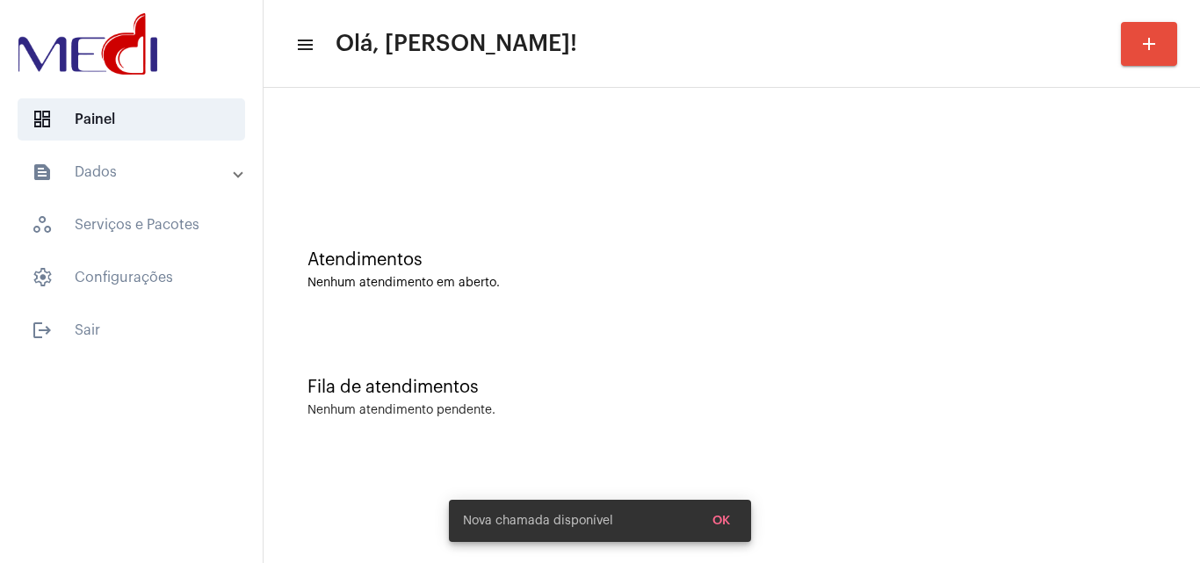
click at [654, 275] on div "Atendimentos Nenhum atendimento em aberto." at bounding box center [731, 270] width 848 height 40
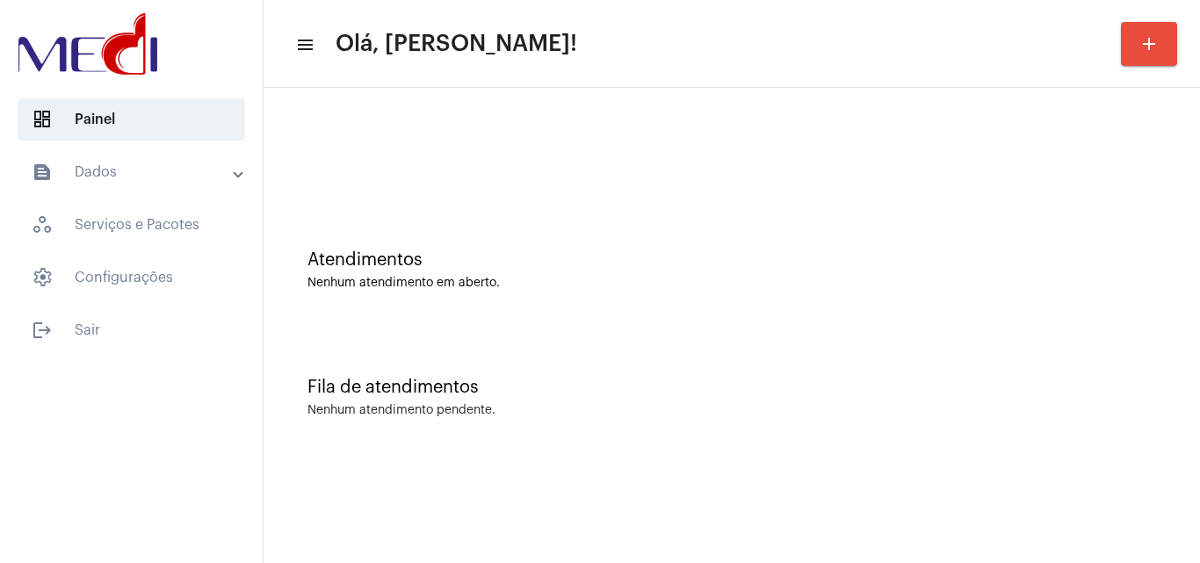
click at [695, 350] on div "Fila de atendimentos Nenhum atendimento pendente." at bounding box center [731, 388] width 919 height 127
click at [658, 322] on div "Atendimentos Nenhum atendimento em aberto." at bounding box center [731, 261] width 919 height 127
click at [532, 364] on div "Fila de atendimentos Nenhum atendimento pendente." at bounding box center [731, 388] width 919 height 127
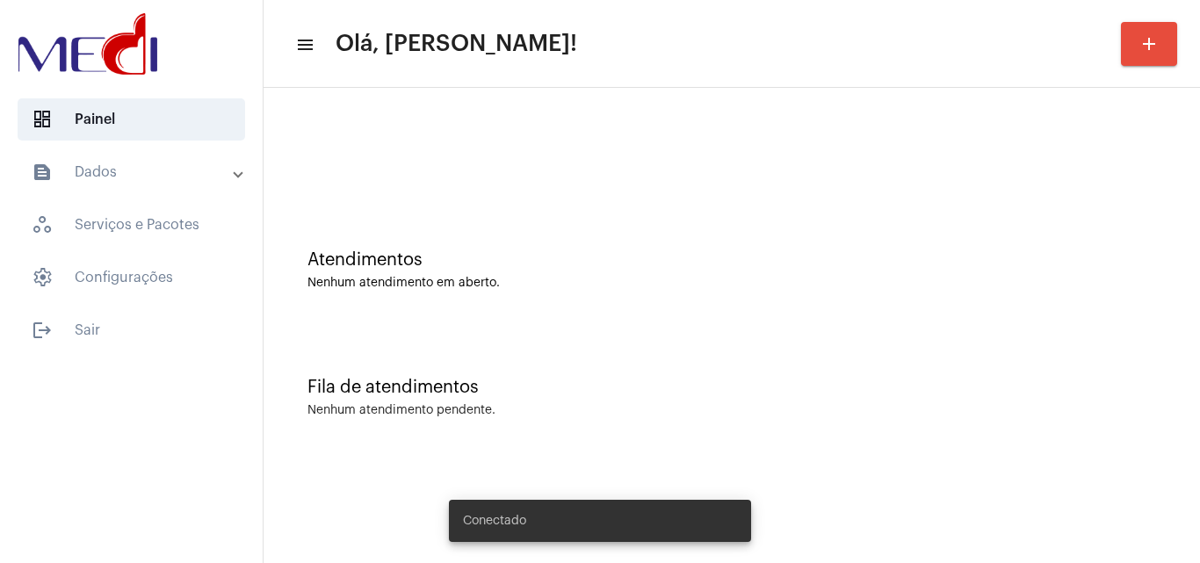
click at [1008, 391] on div "Fila de atendimentos" at bounding box center [731, 387] width 848 height 19
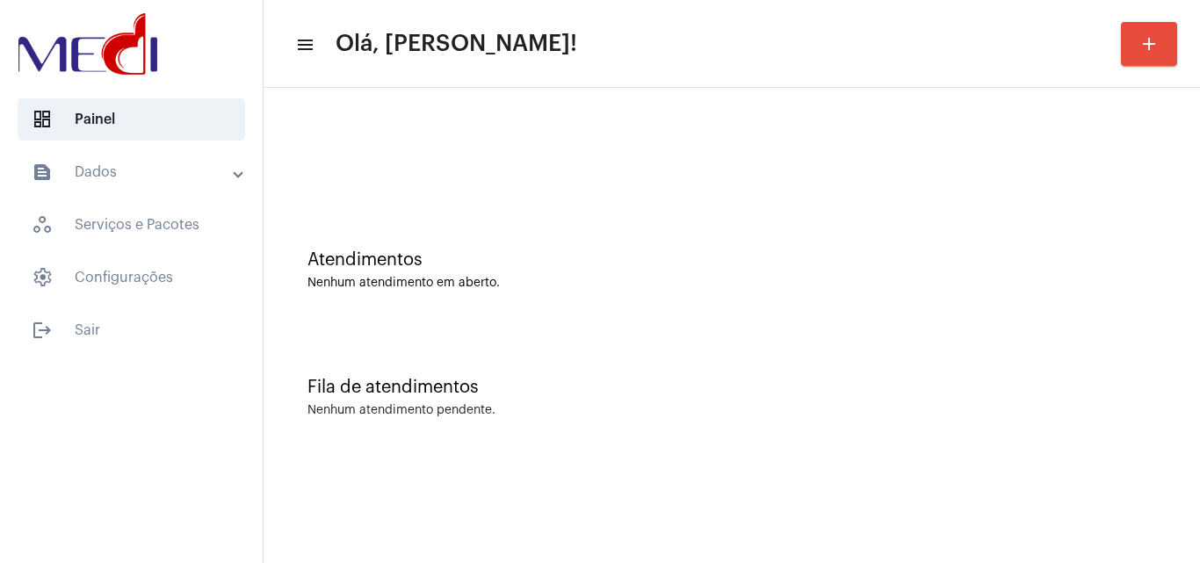
click at [735, 450] on div "Fila de atendimentos Nenhum atendimento pendente." at bounding box center [731, 388] width 919 height 127
